Goal: Navigation & Orientation: Find specific page/section

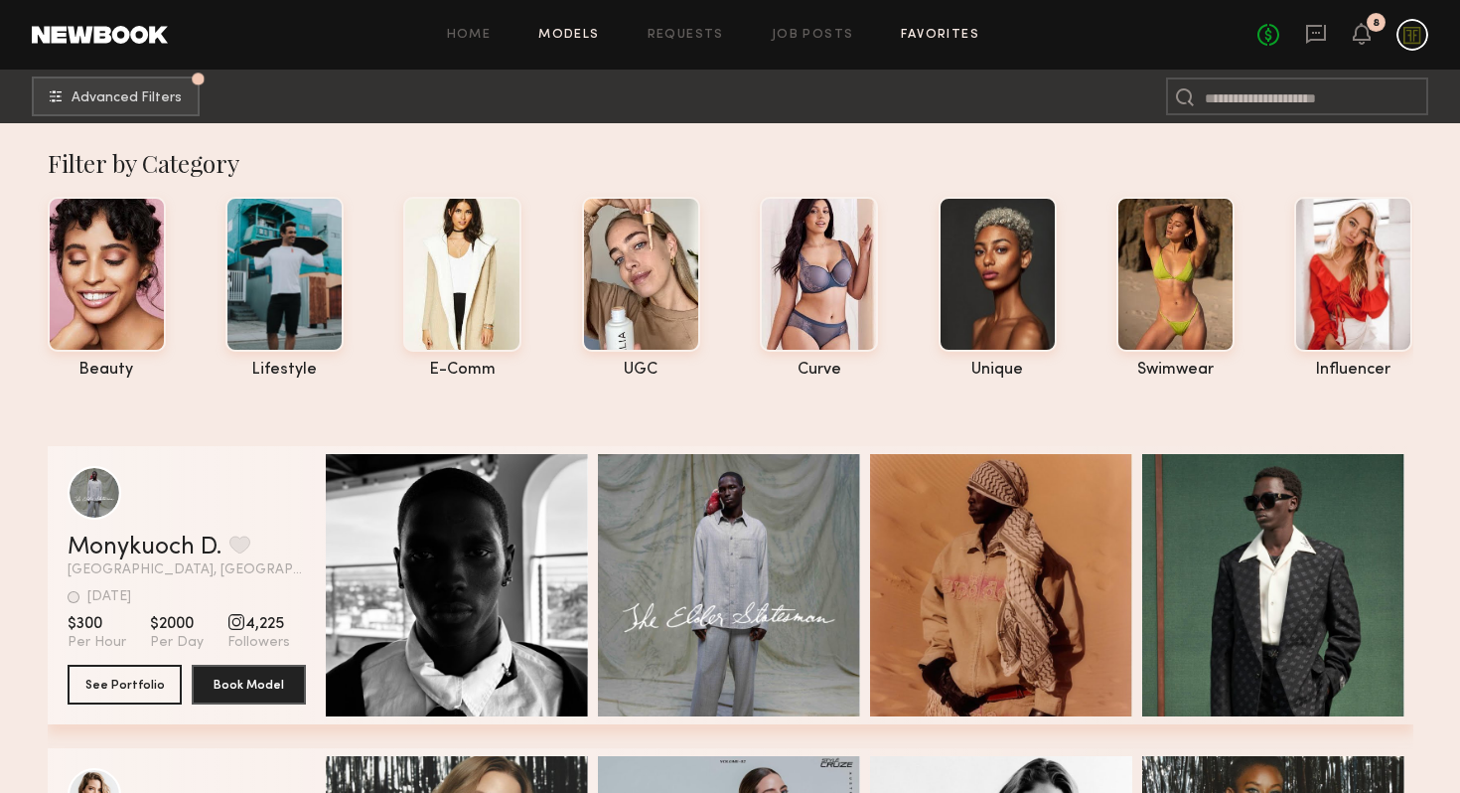
click at [937, 33] on link "Favorites" at bounding box center [940, 35] width 78 height 13
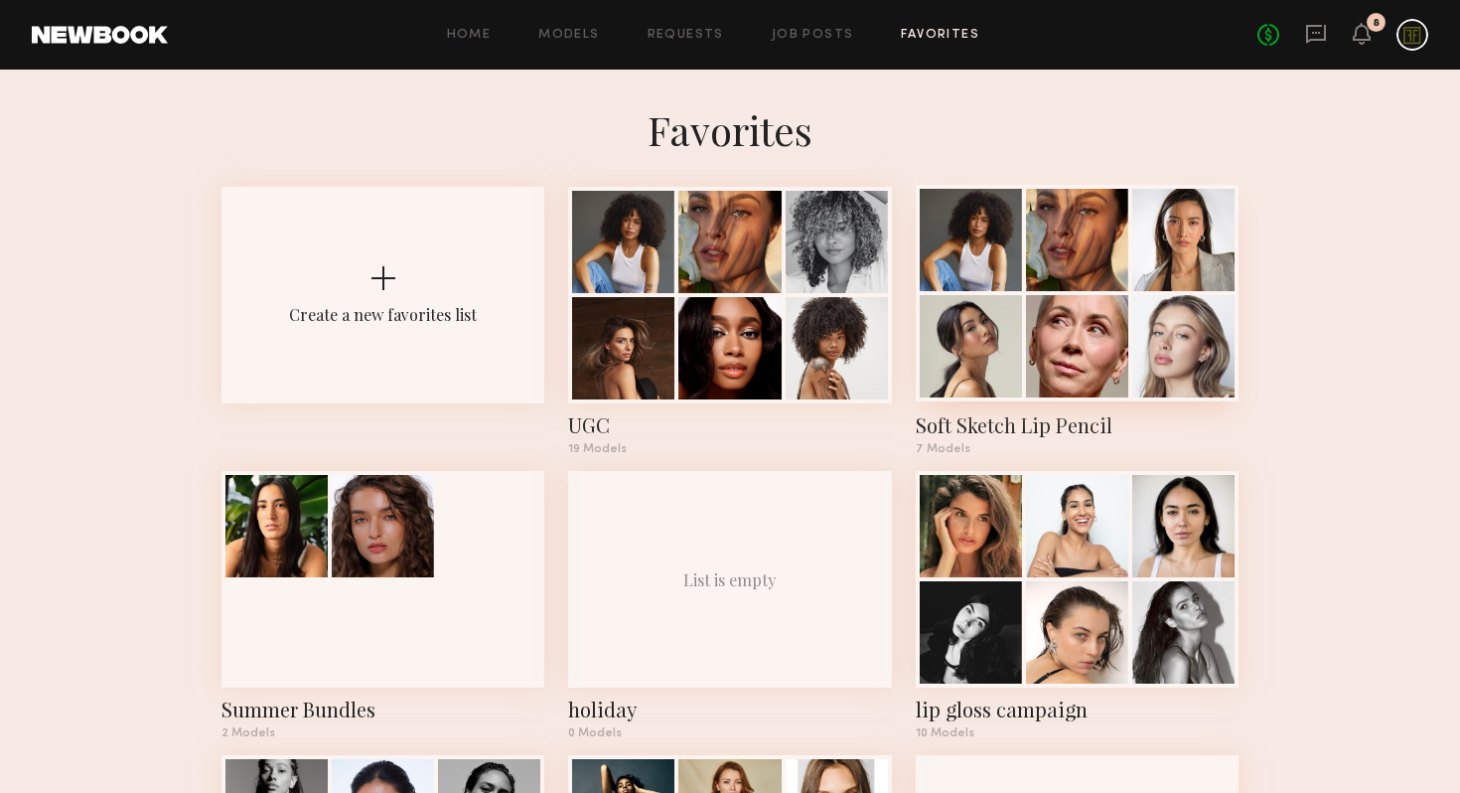
click at [1005, 303] on div at bounding box center [971, 346] width 102 height 102
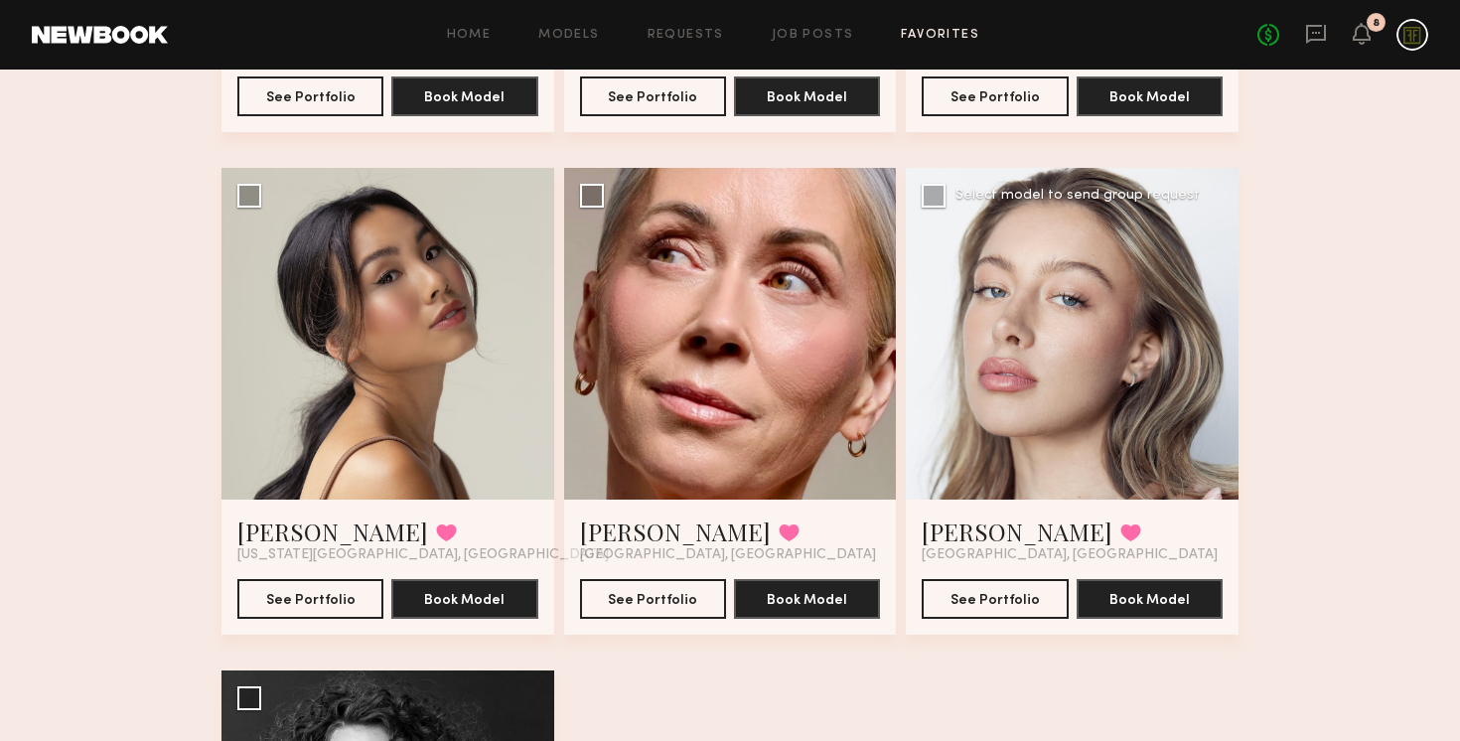
scroll to position [569, 0]
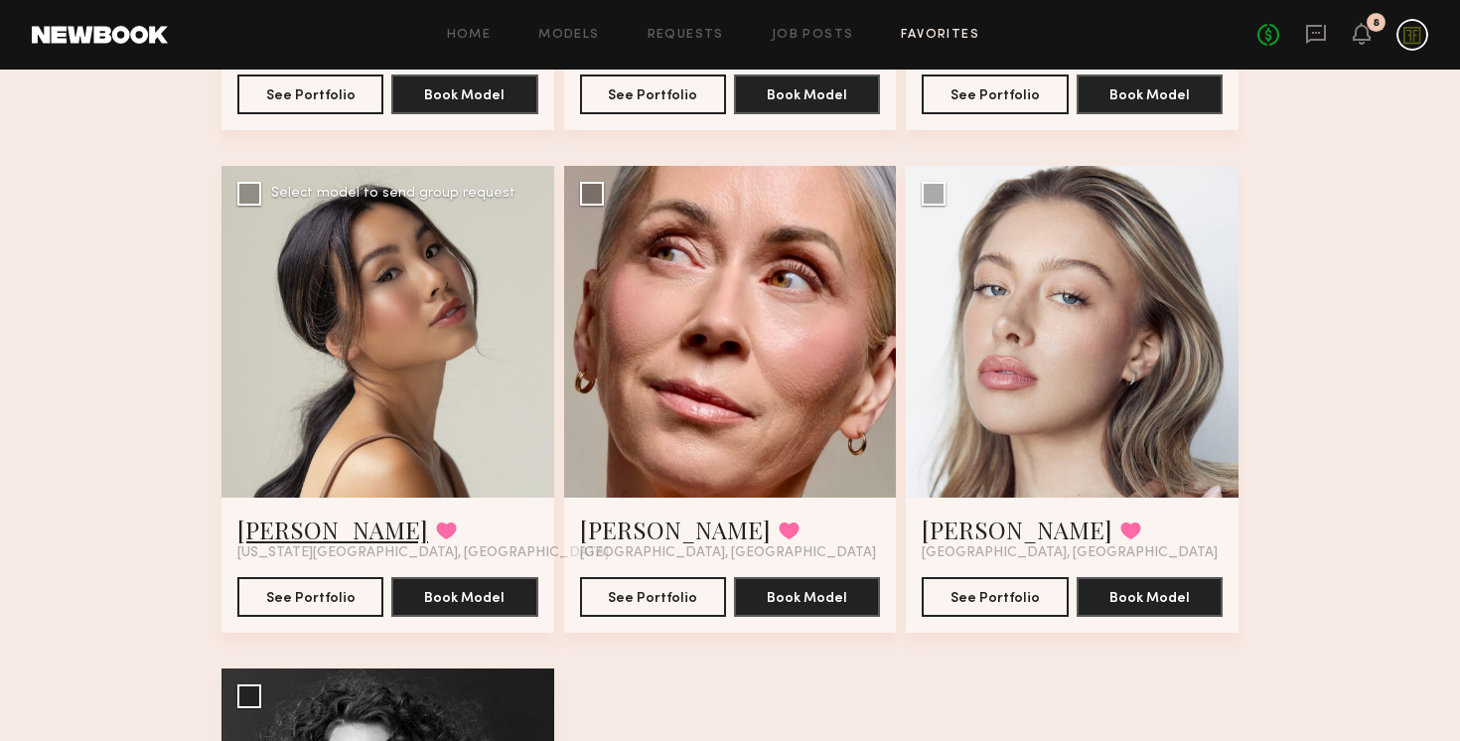
click at [268, 530] on link "Cindy N." at bounding box center [332, 529] width 191 height 32
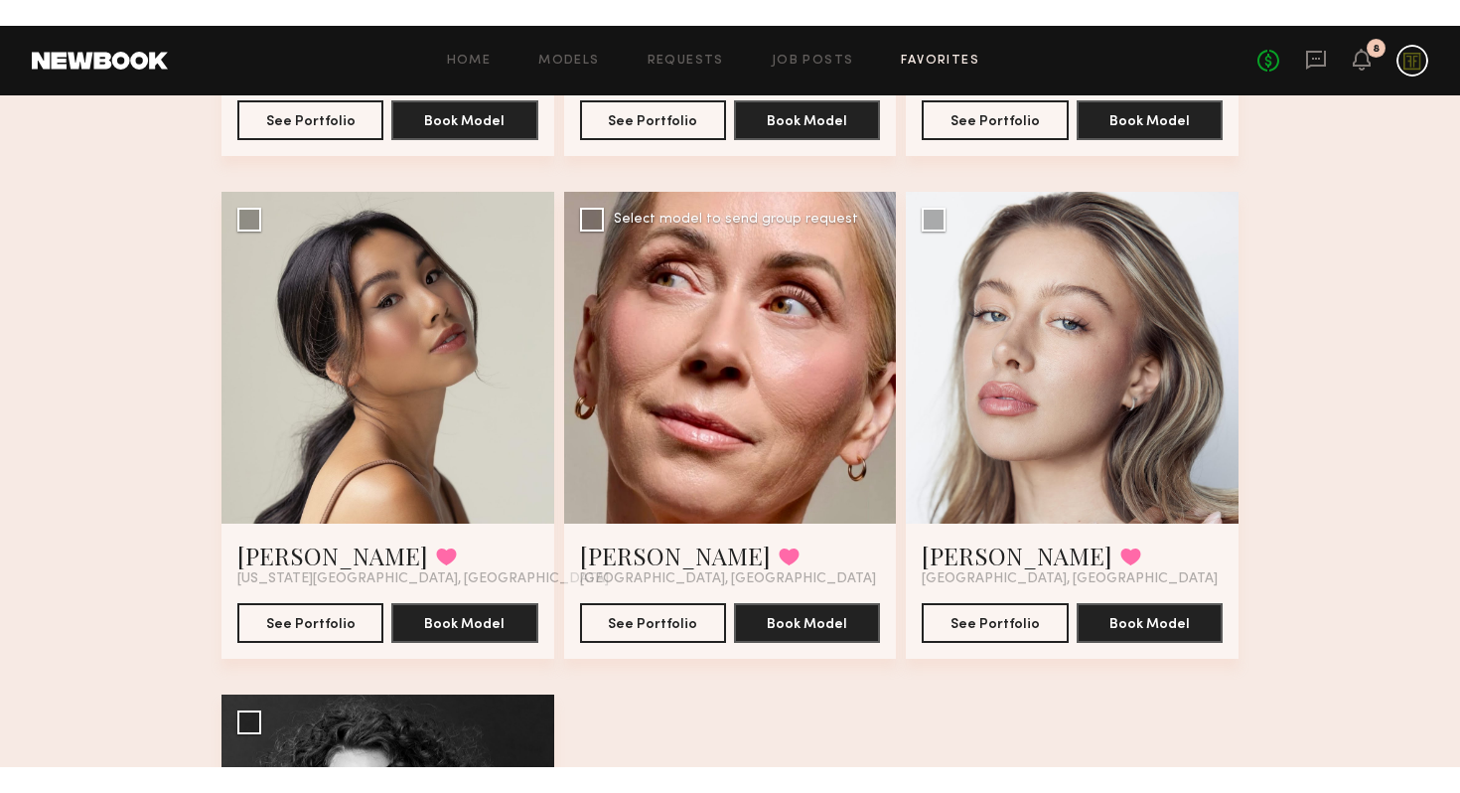
scroll to position [0, 0]
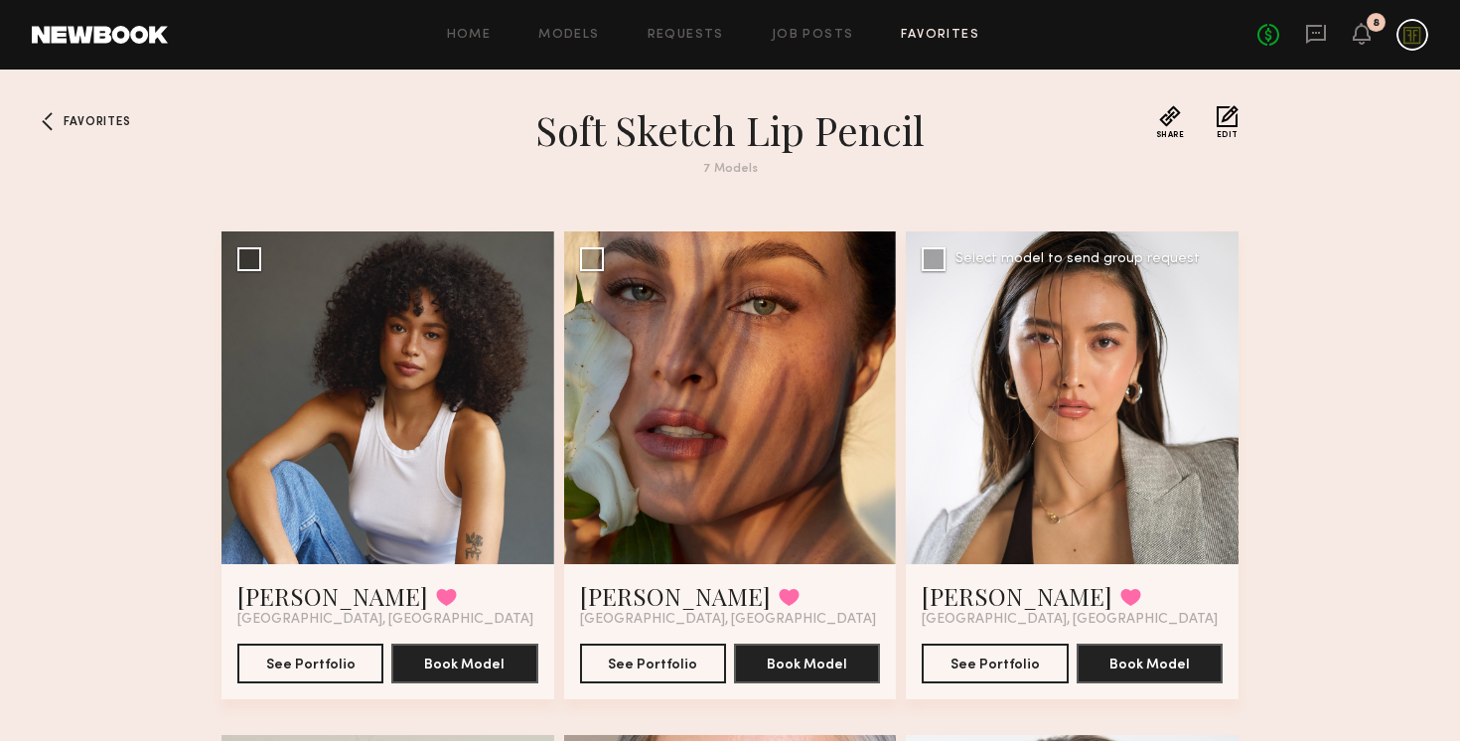
click at [963, 461] on div at bounding box center [1072, 397] width 333 height 333
click at [945, 581] on link "Arisa N." at bounding box center [1017, 596] width 191 height 32
click at [272, 589] on link "[PERSON_NAME]" at bounding box center [332, 596] width 191 height 32
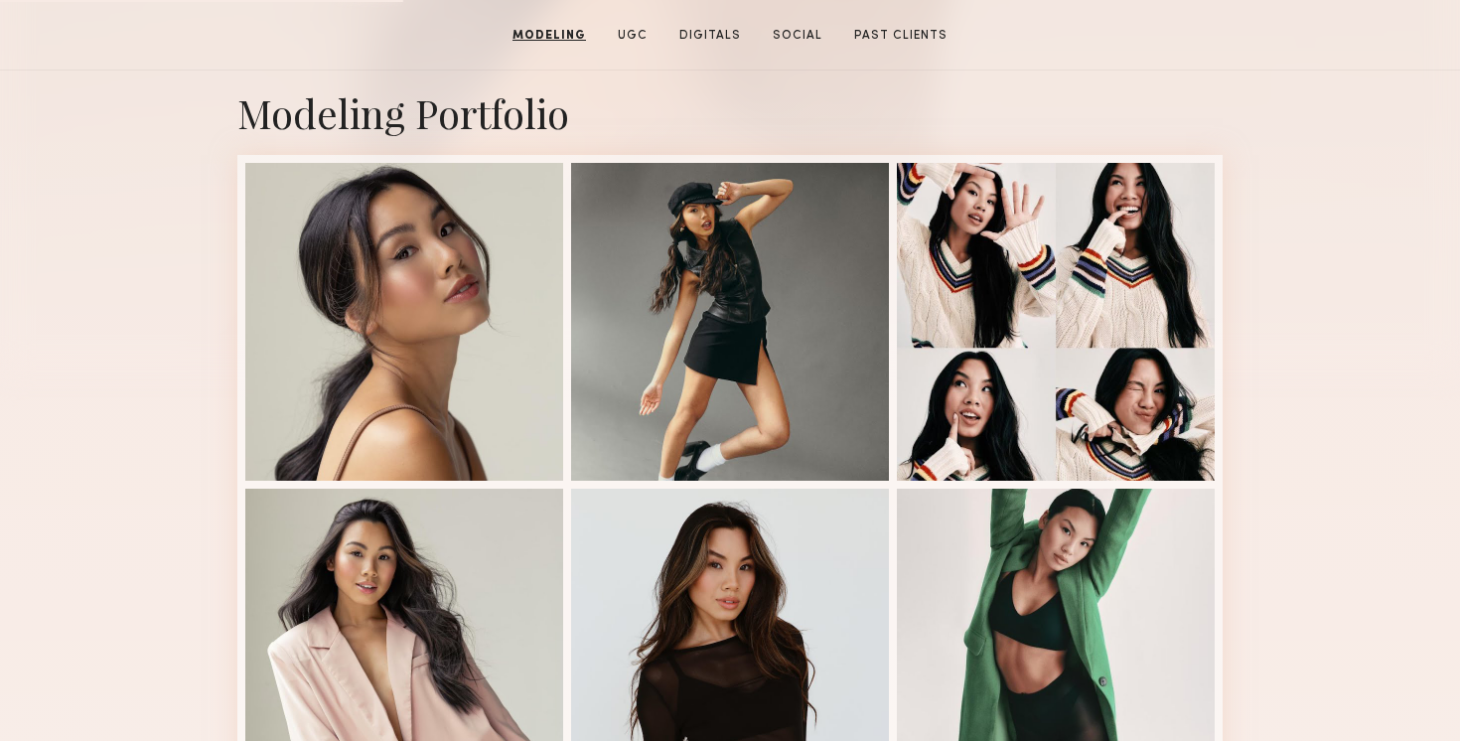
scroll to position [79, 0]
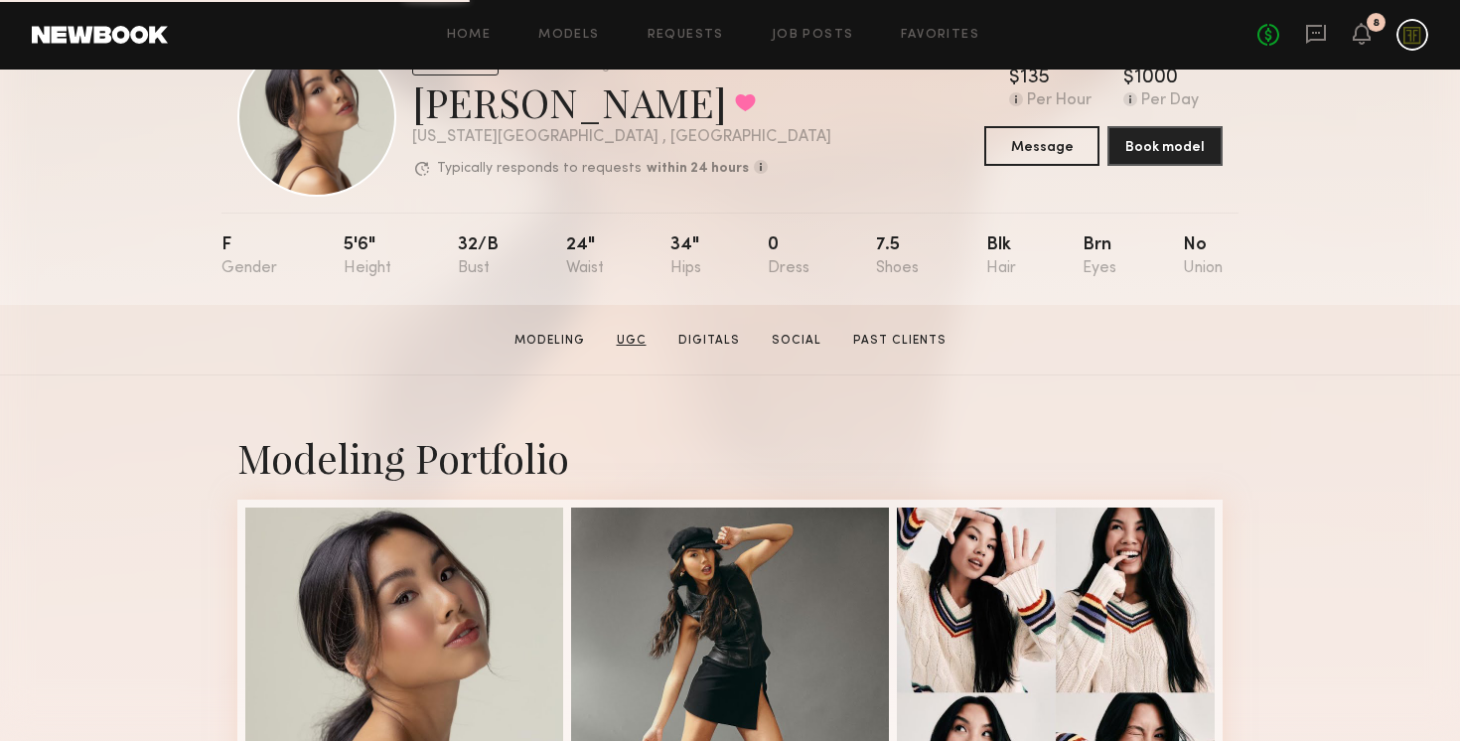
click at [650, 341] on link "UGC" at bounding box center [632, 341] width 46 height 18
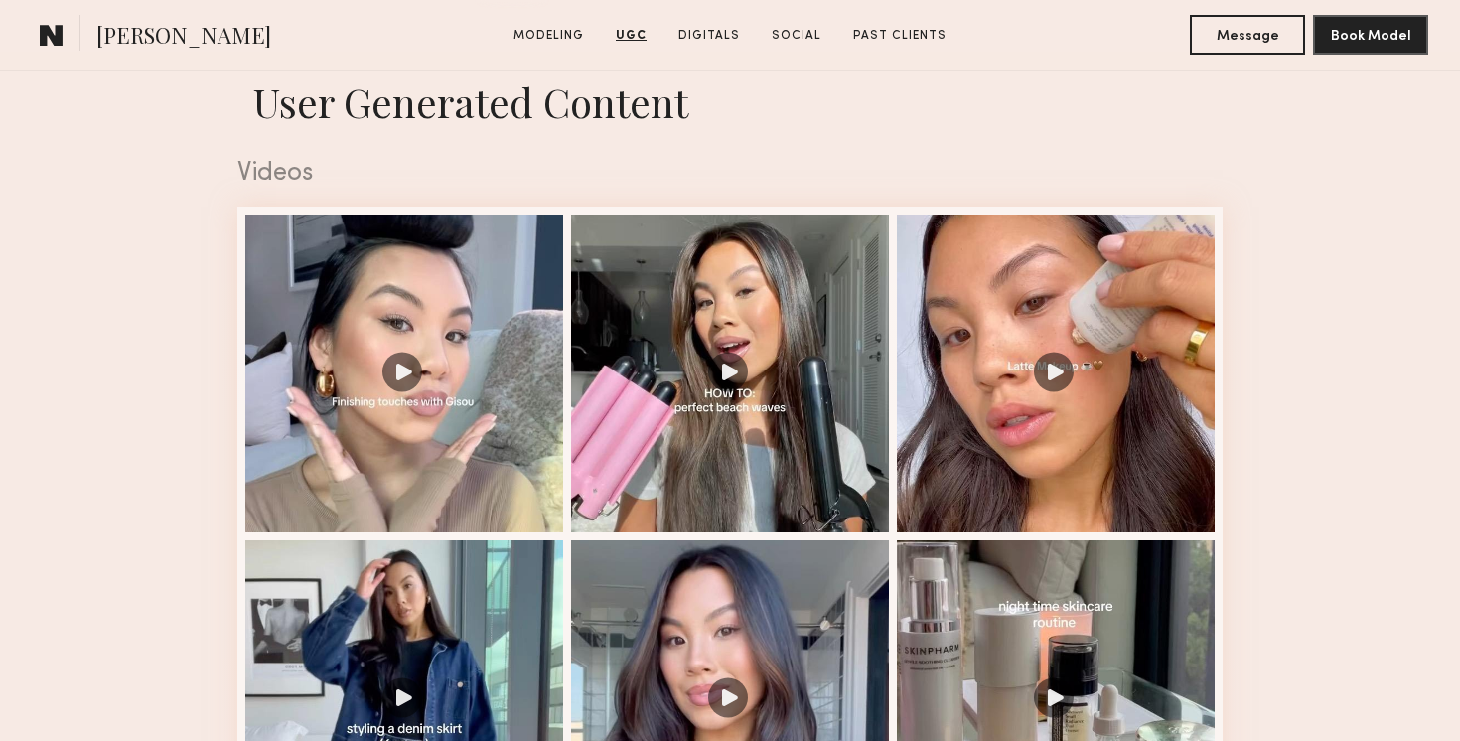
scroll to position [1951, 0]
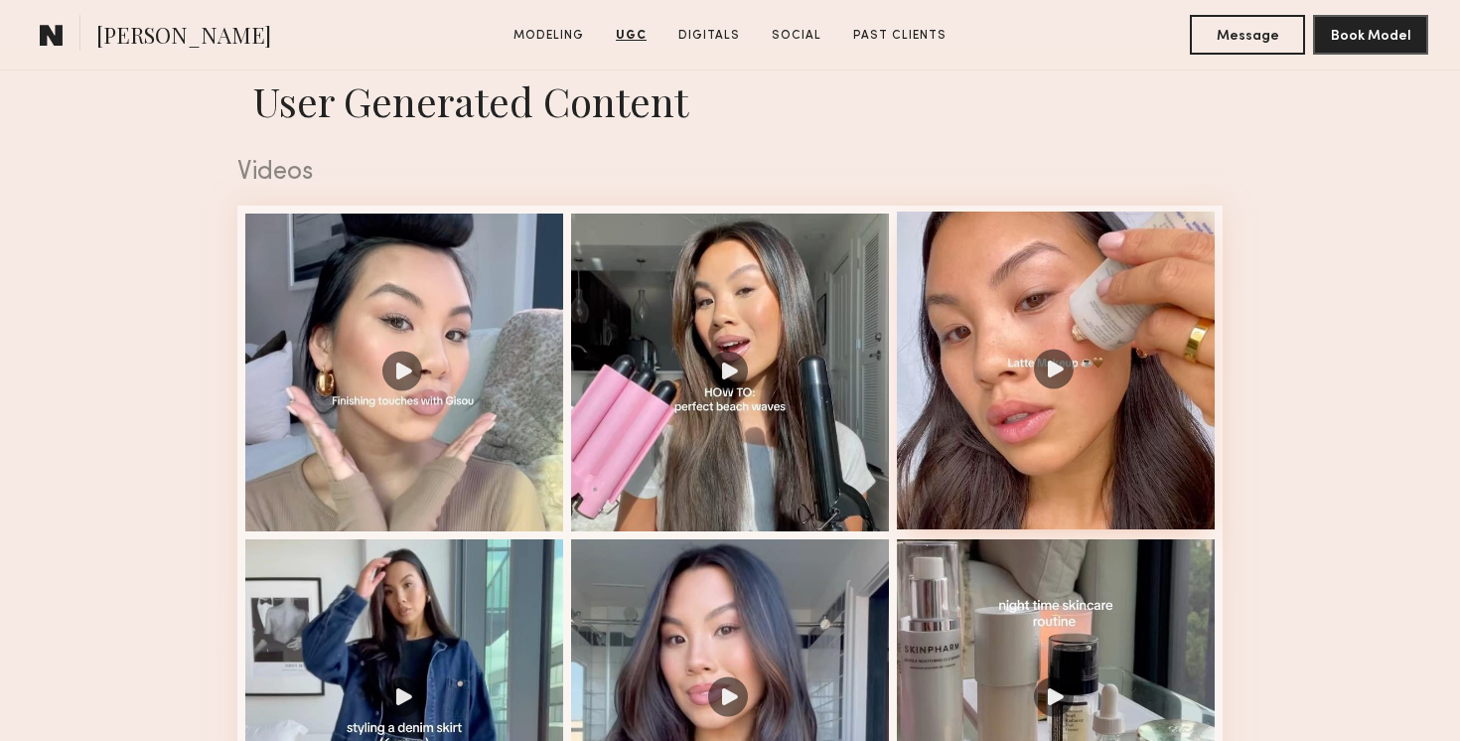
click at [988, 403] on div at bounding box center [1056, 371] width 318 height 318
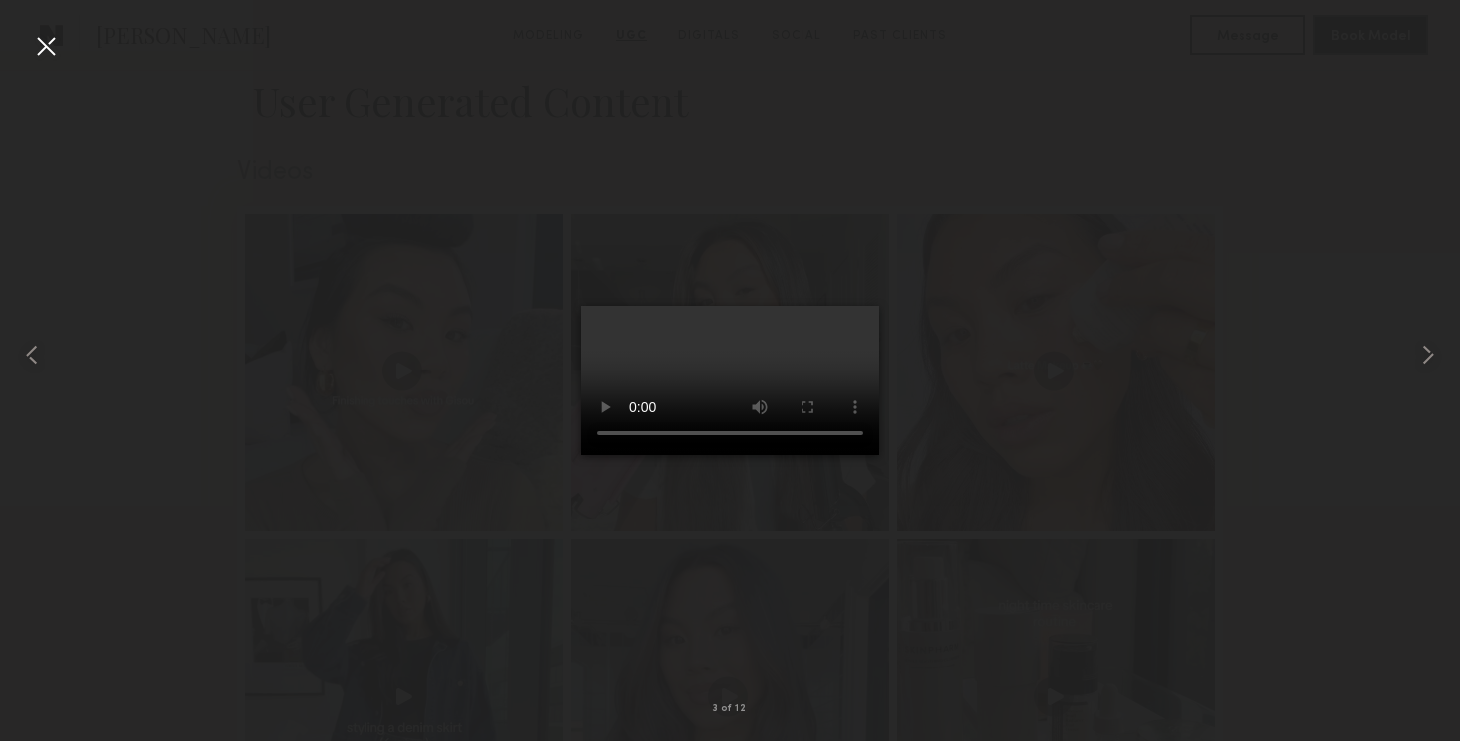
click at [49, 46] on div at bounding box center [46, 46] width 32 height 32
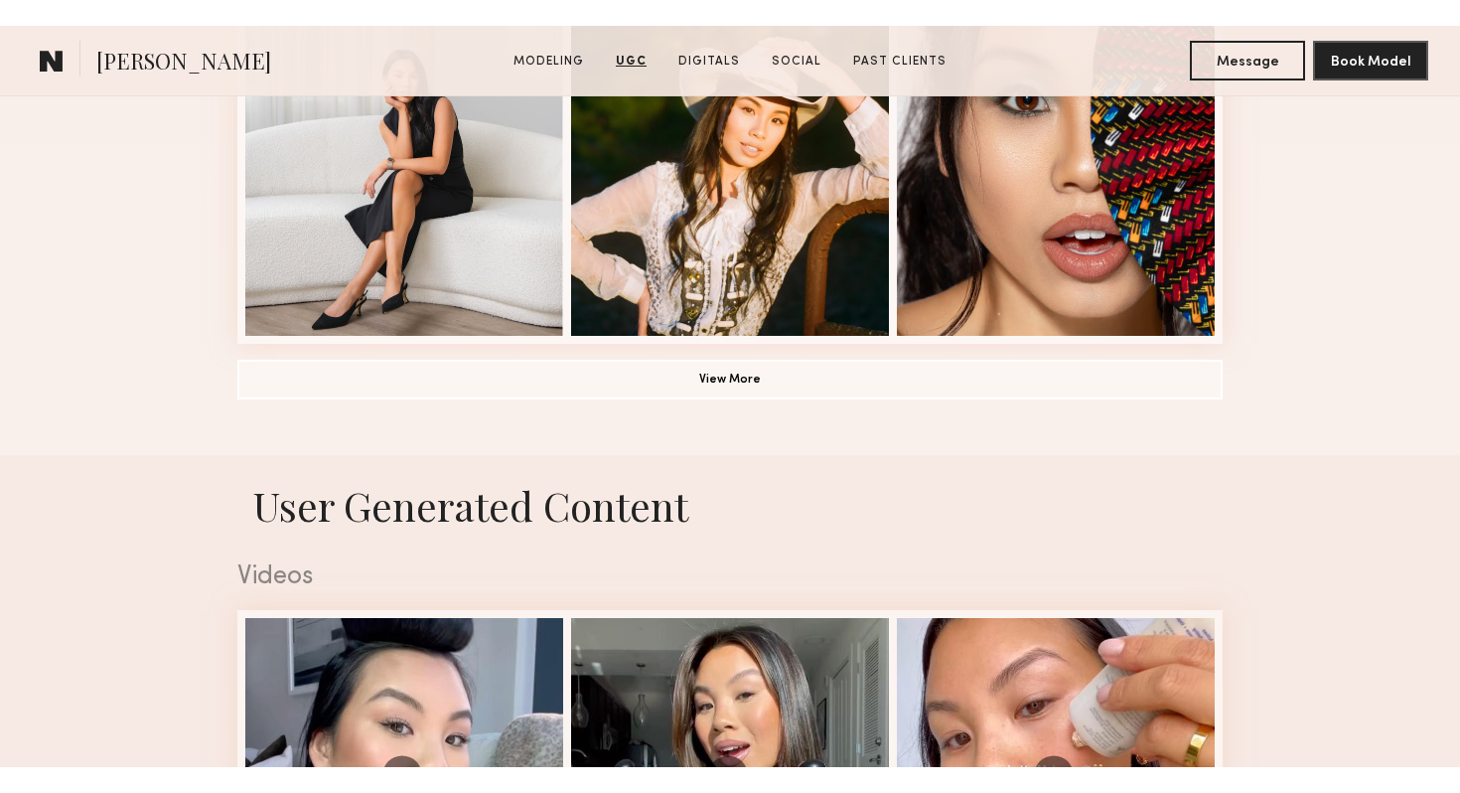
scroll to position [1555, 0]
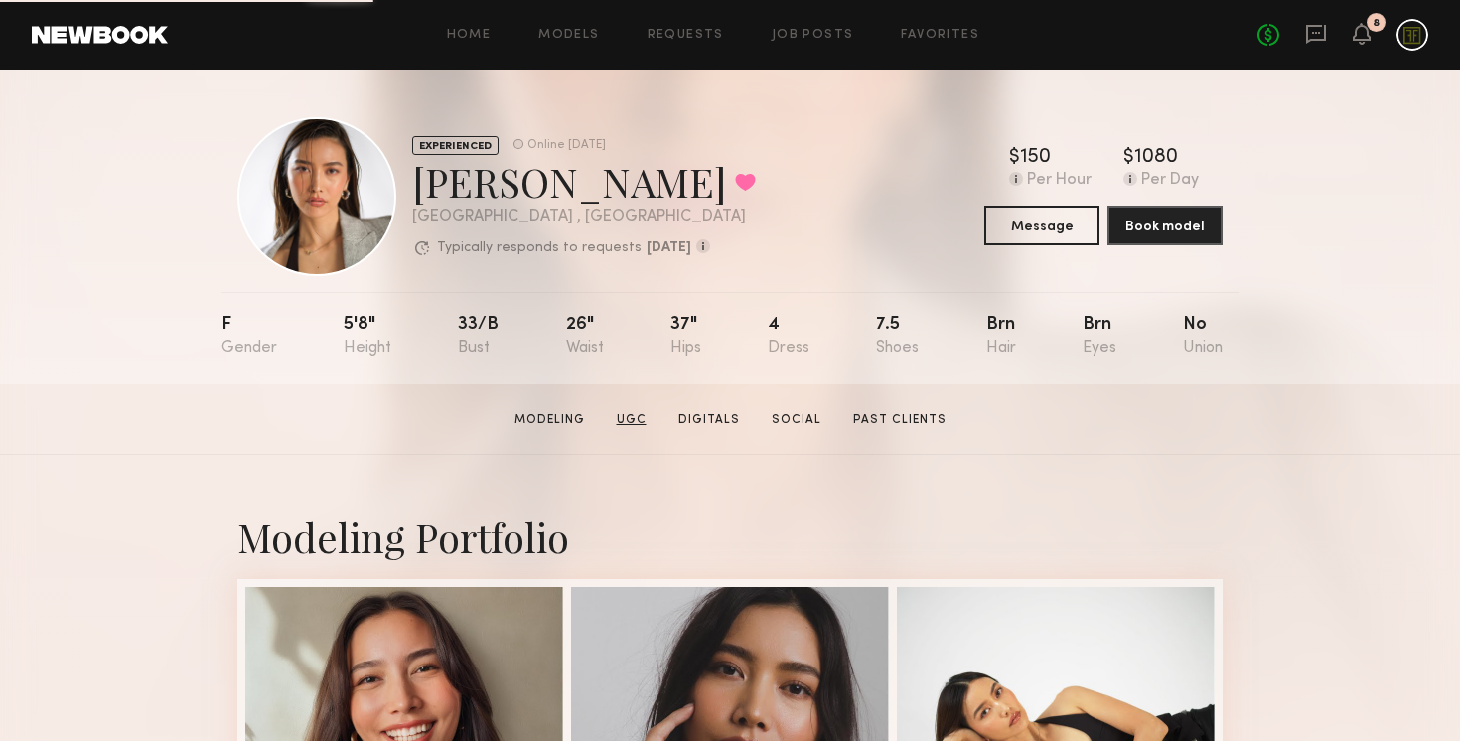
click at [632, 418] on link "UGC" at bounding box center [632, 420] width 46 height 18
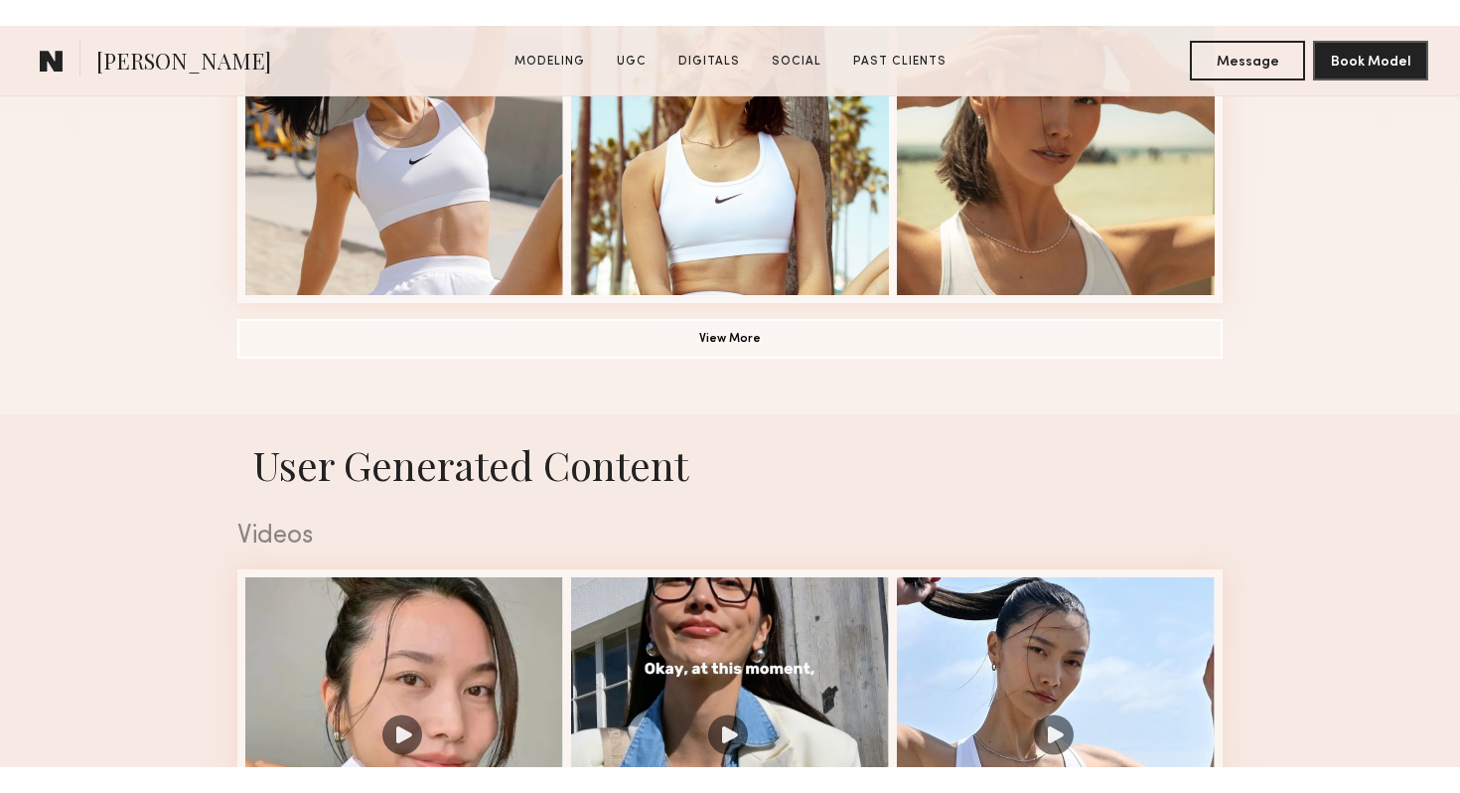
scroll to position [1881, 0]
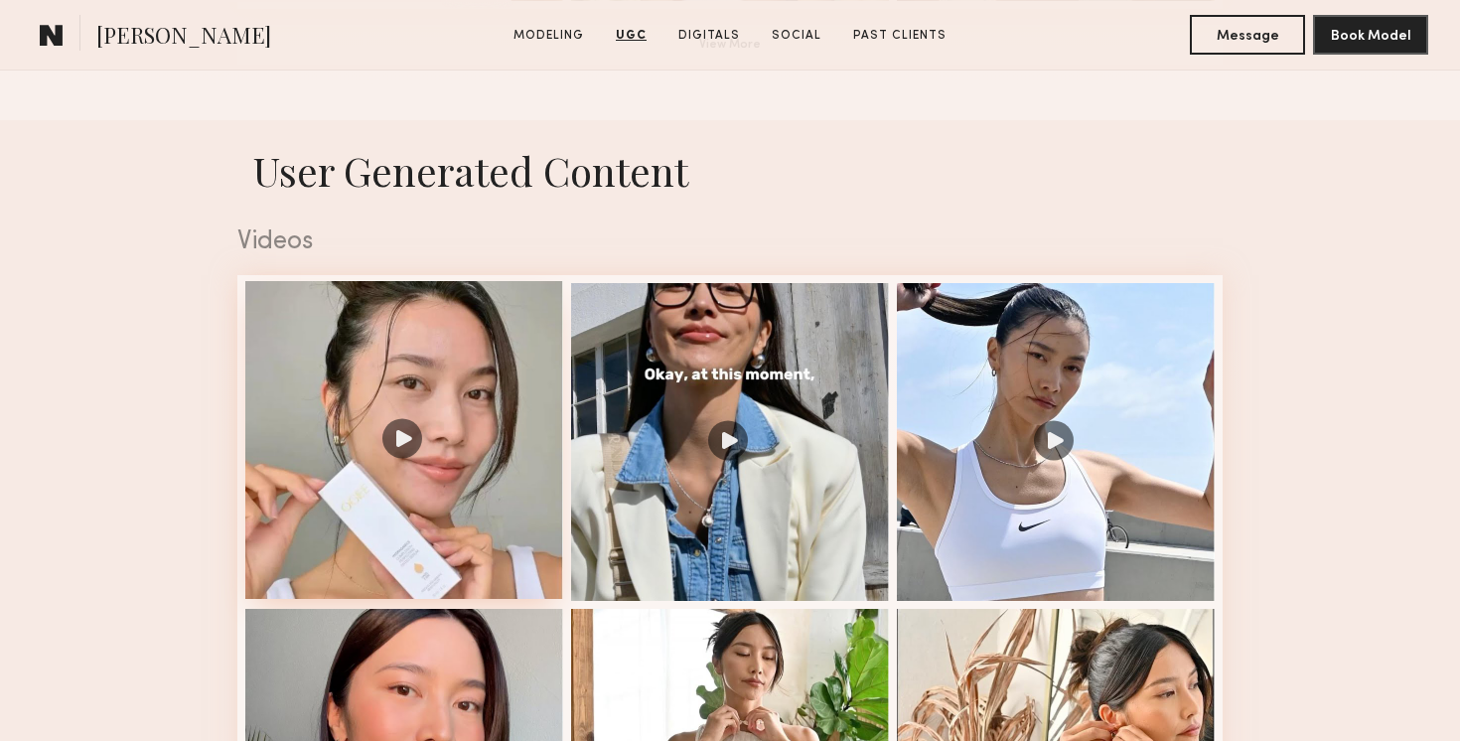
click at [452, 481] on div at bounding box center [404, 440] width 318 height 318
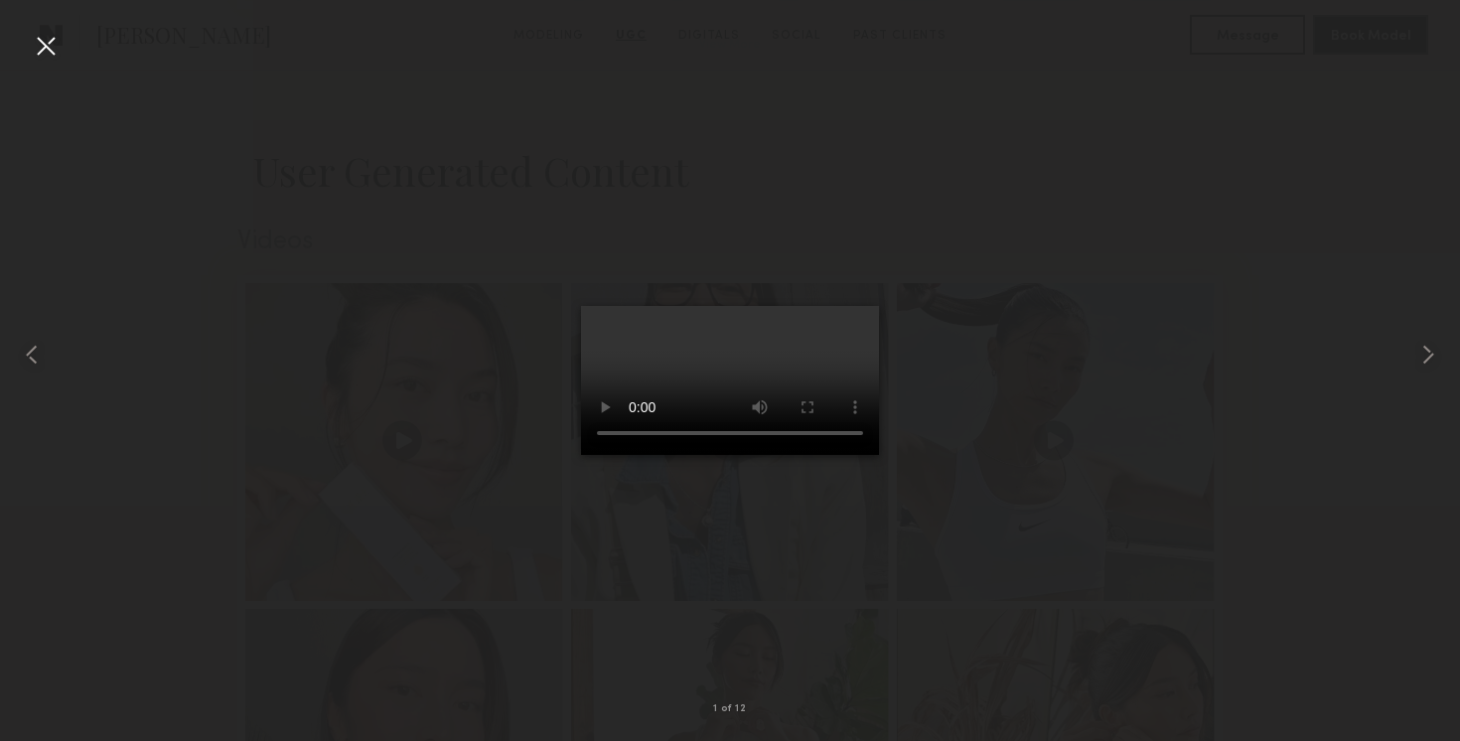
click at [45, 50] on div at bounding box center [46, 46] width 32 height 32
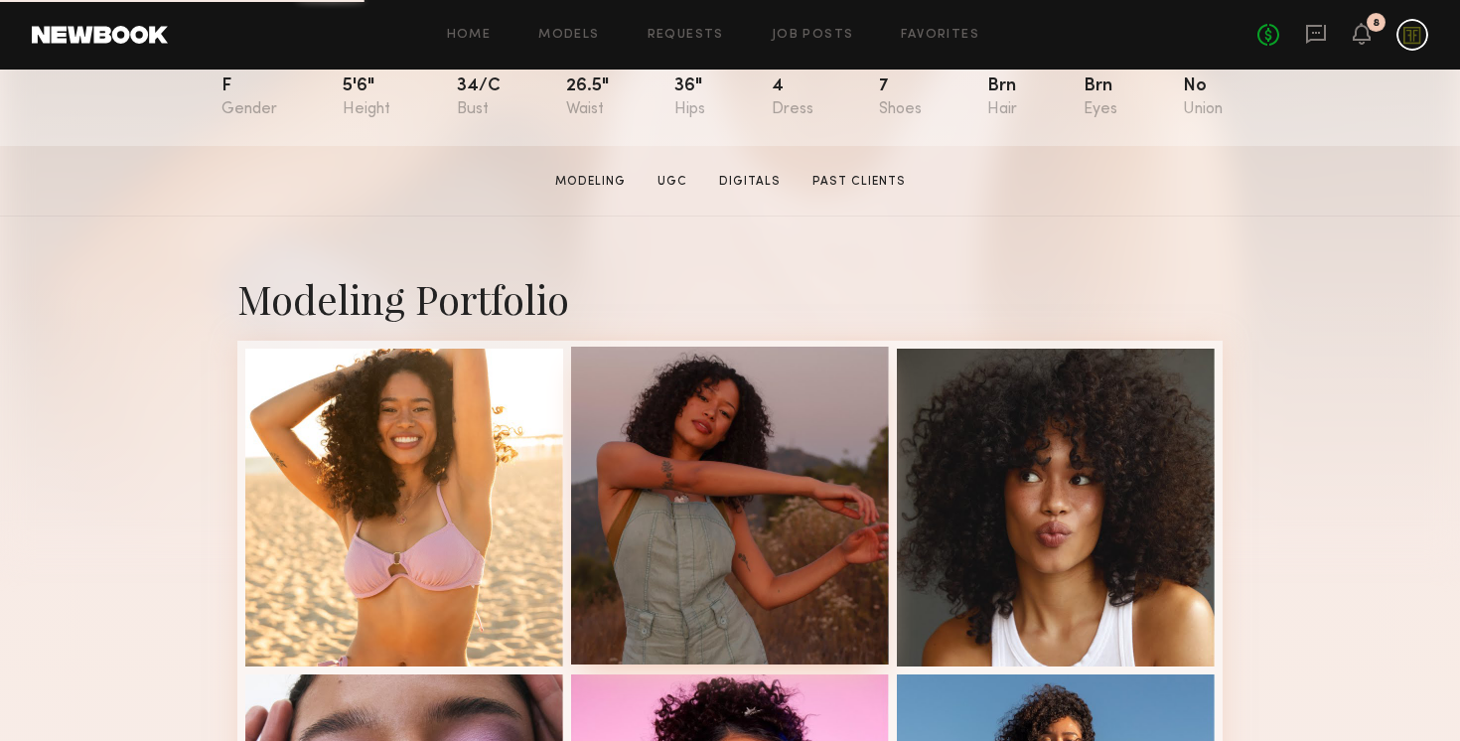
scroll to position [272, 0]
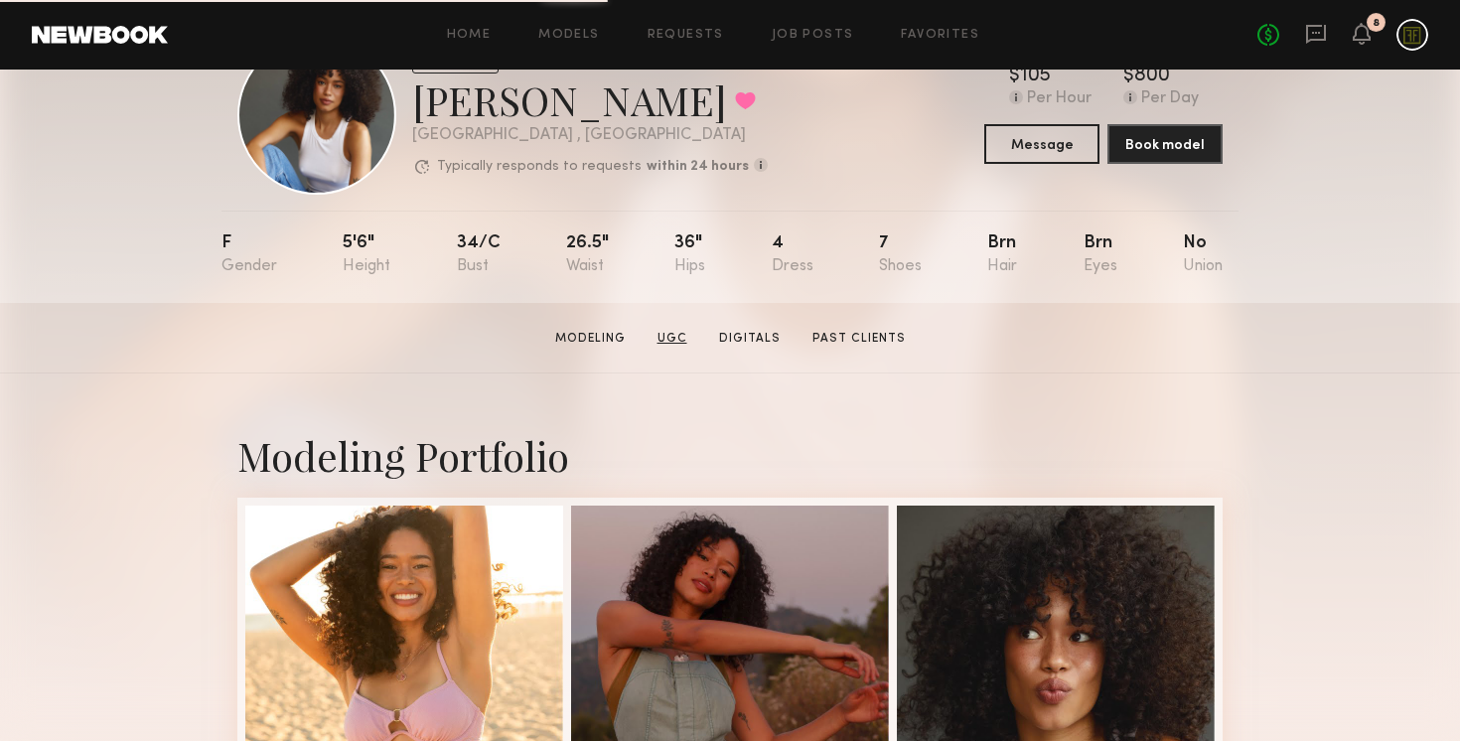
click at [672, 338] on link "UGC" at bounding box center [673, 339] width 46 height 18
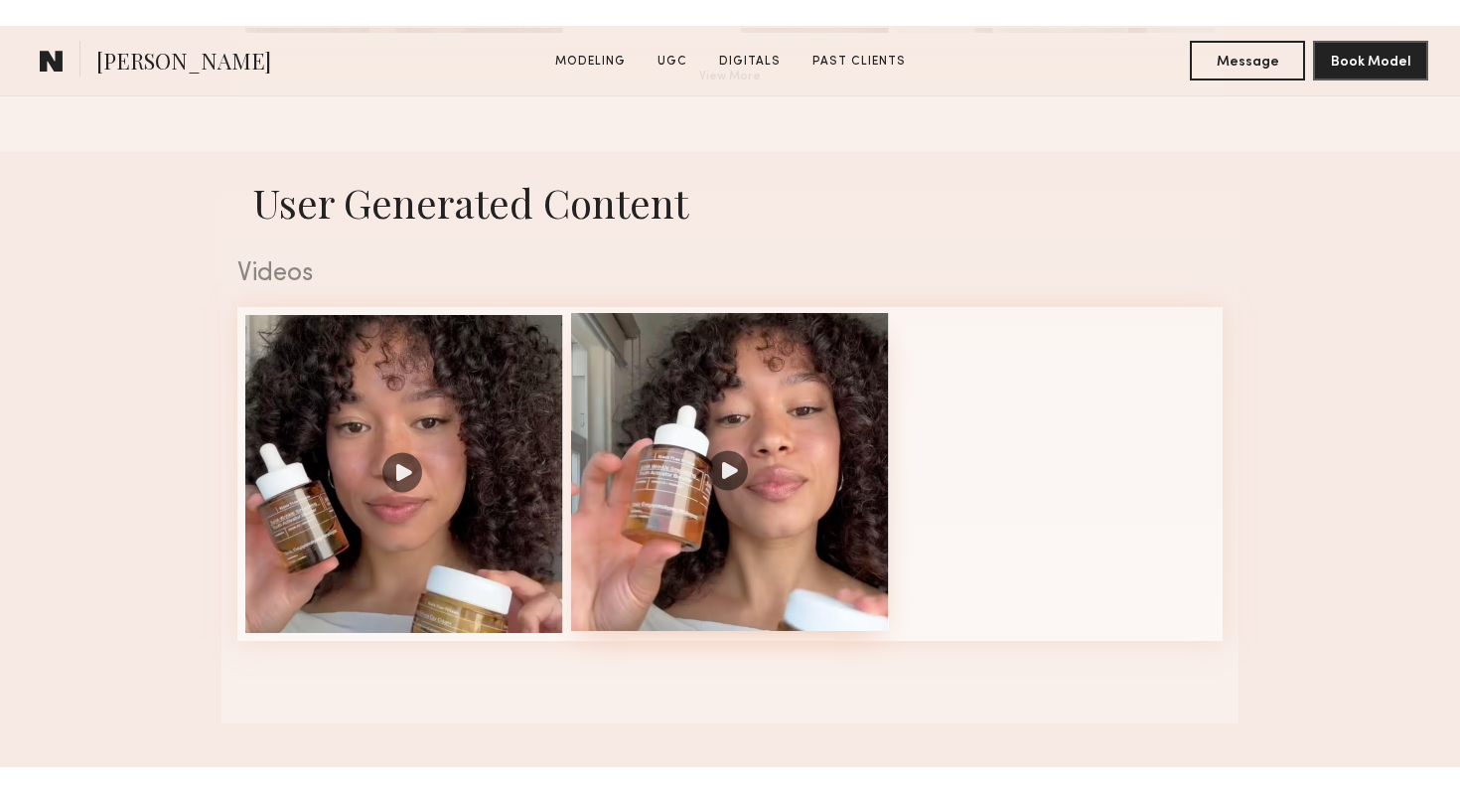
scroll to position [1881, 0]
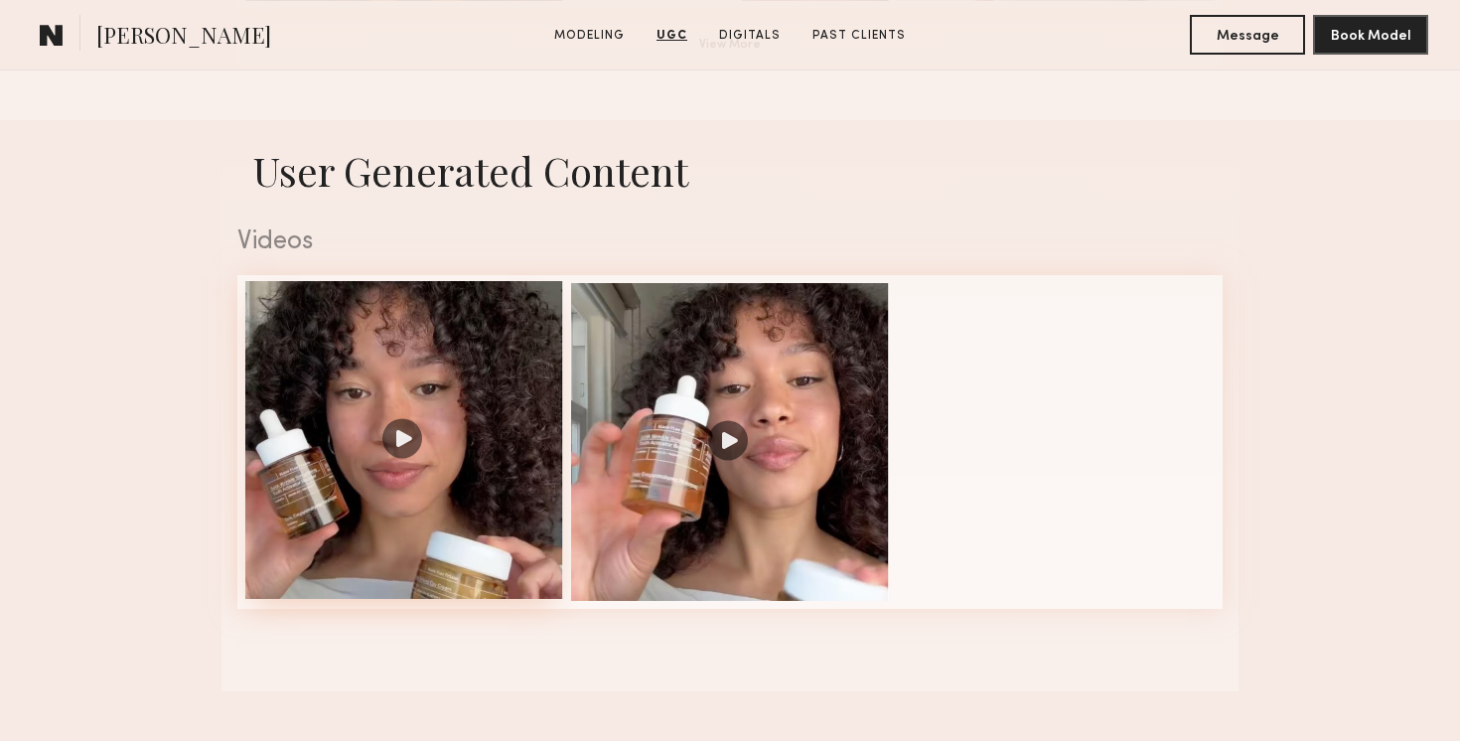
click at [433, 450] on div at bounding box center [404, 440] width 318 height 318
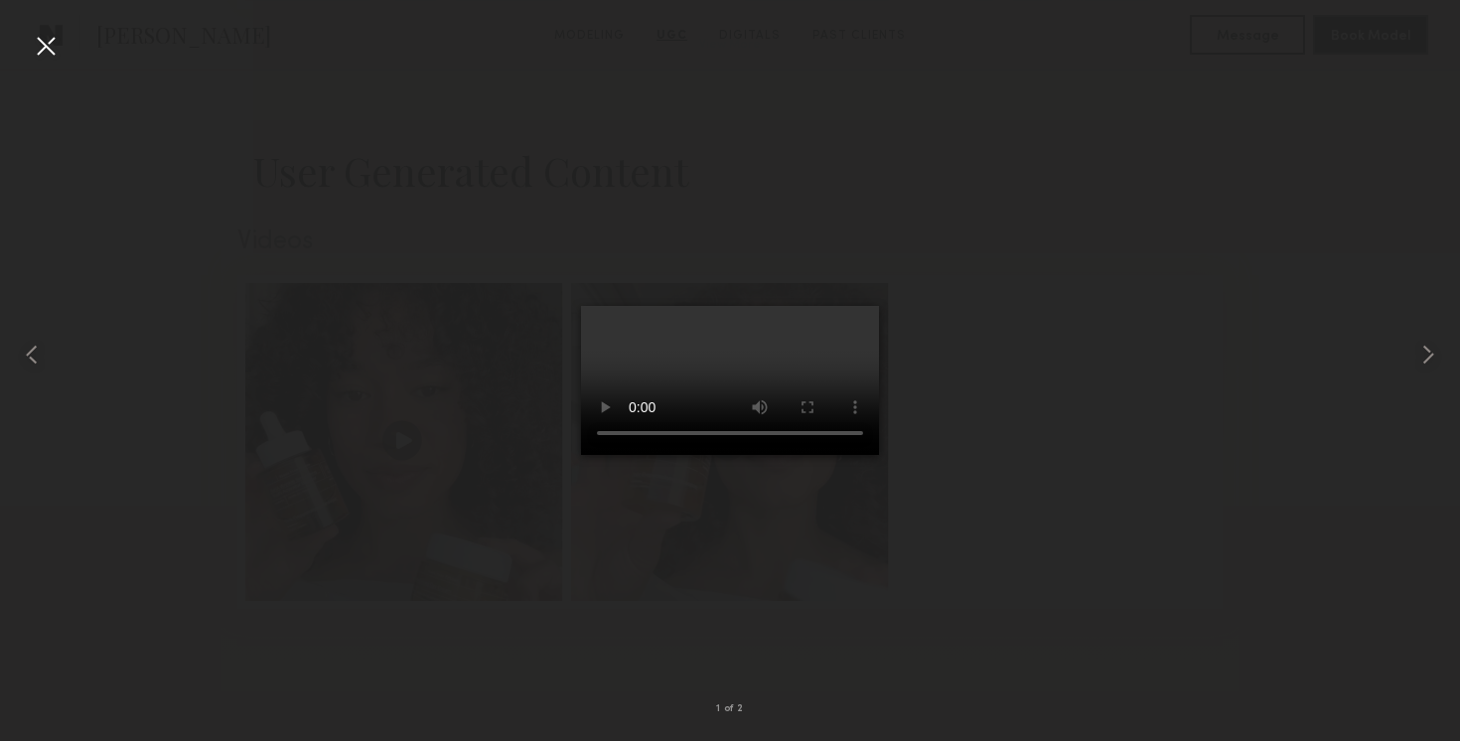
click at [47, 55] on div at bounding box center [46, 46] width 32 height 32
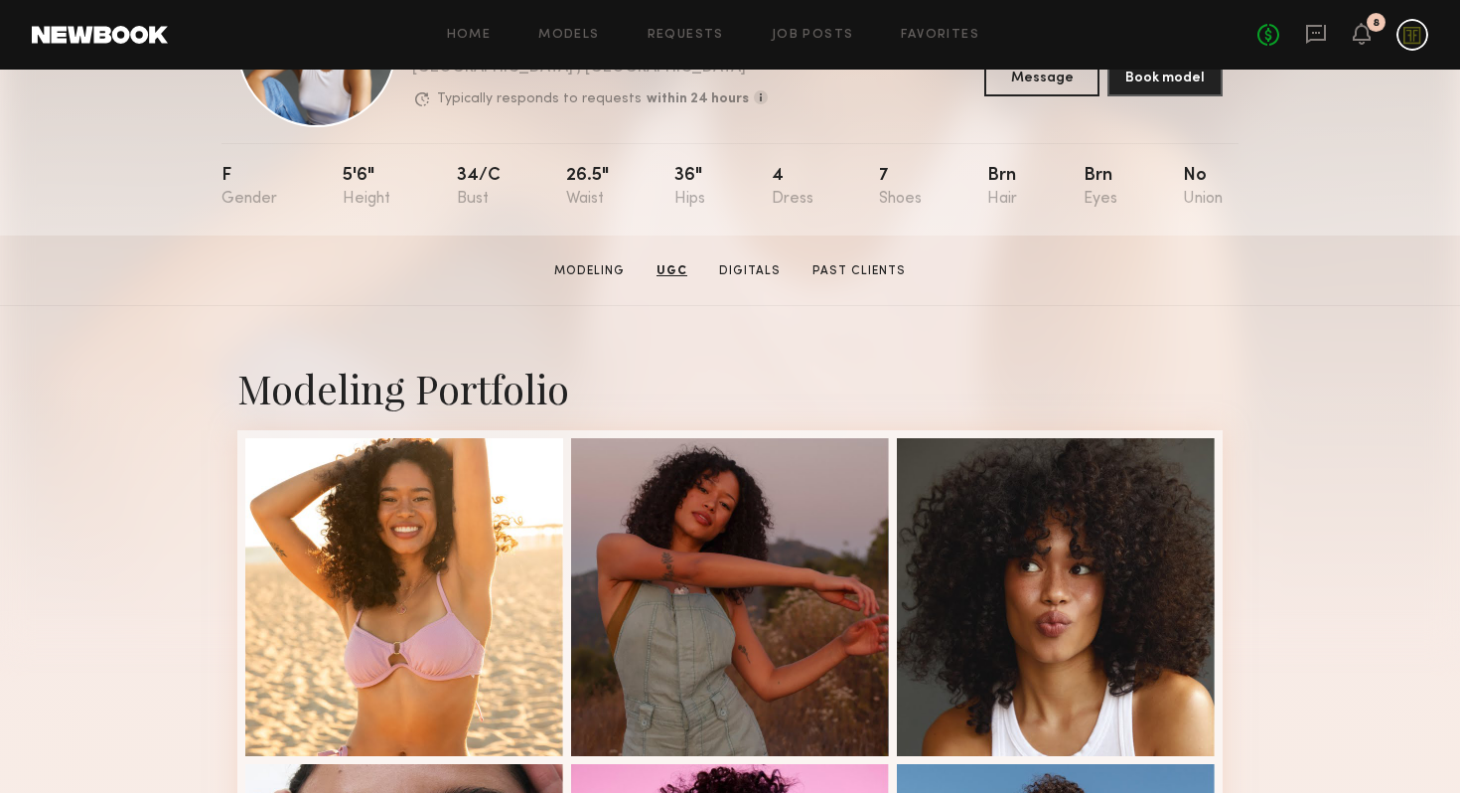
scroll to position [0, 0]
